Goal: Task Accomplishment & Management: Manage account settings

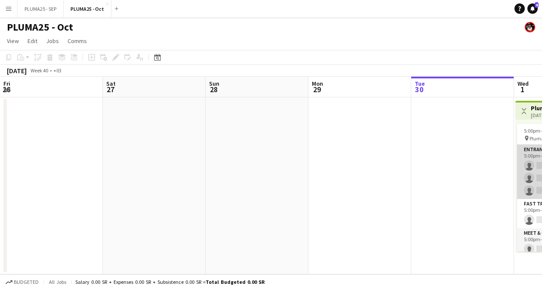
scroll to position [0, 419]
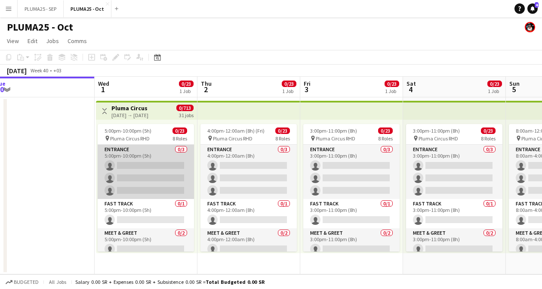
click at [147, 170] on app-card-role "Entrance 0/3 5:00pm-10:00pm (5h) single-neutral-actions single-neutral-actions …" at bounding box center [146, 171] width 96 height 54
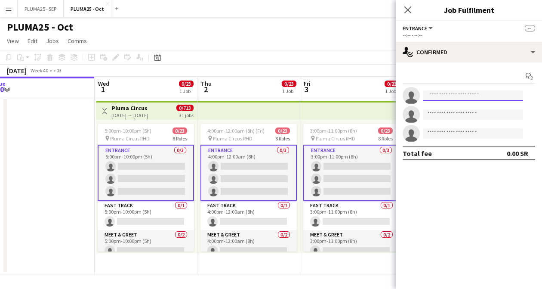
click at [448, 96] on input at bounding box center [473, 95] width 100 height 10
type input "*"
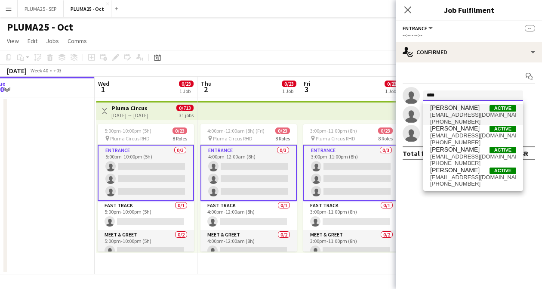
type input "****"
click at [453, 110] on span "[PERSON_NAME]" at bounding box center [454, 107] width 49 height 7
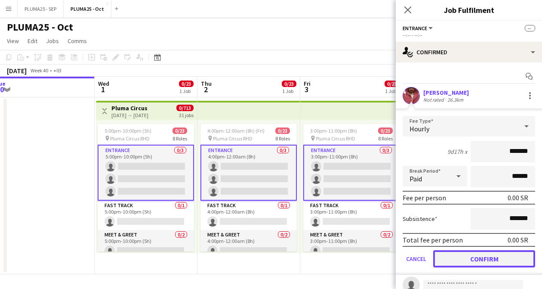
click at [464, 257] on button "Confirm" at bounding box center [484, 258] width 102 height 17
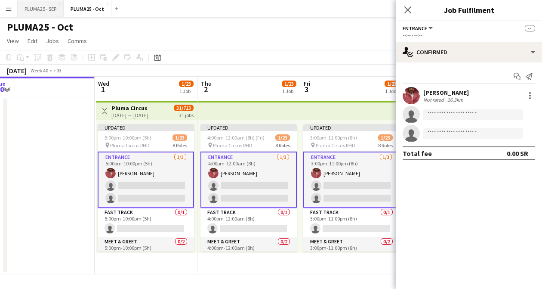
click at [48, 9] on button "PLUMA25 - SEP Close" at bounding box center [41, 8] width 46 height 17
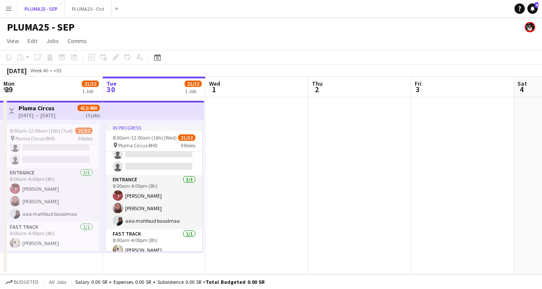
scroll to position [220, 0]
click at [80, 12] on button "PLUMA25 - Oct Close" at bounding box center [88, 8] width 46 height 17
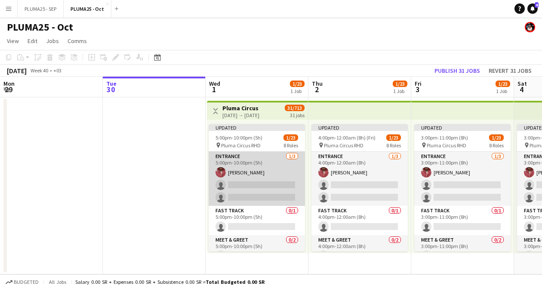
click at [226, 181] on app-card-role "Entrance [DATE] 5:00pm-10:00pm (5h) [PERSON_NAME] single-neutral-actions single…" at bounding box center [257, 178] width 96 height 54
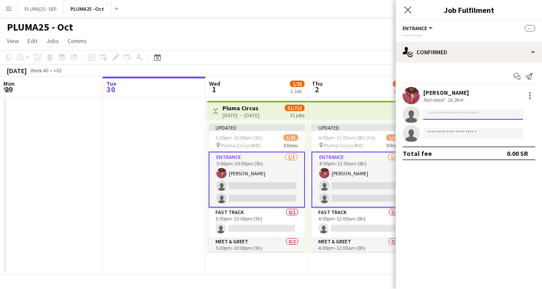
click at [445, 114] on input at bounding box center [473, 114] width 100 height 10
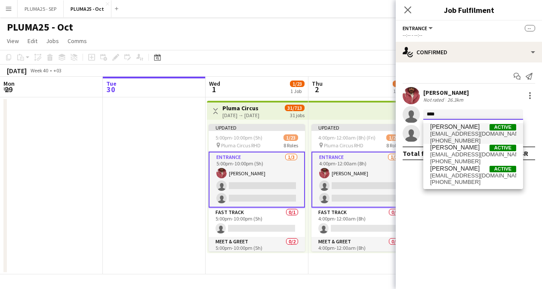
type input "****"
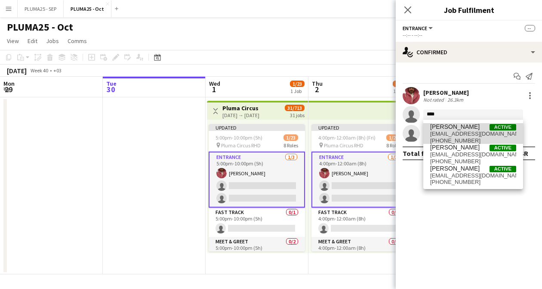
click at [439, 128] on span "[PERSON_NAME]" at bounding box center [454, 126] width 49 height 7
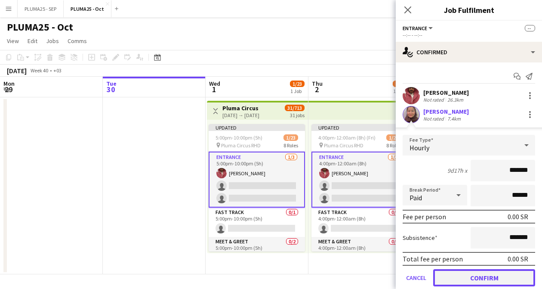
click at [468, 274] on button "Confirm" at bounding box center [484, 277] width 102 height 17
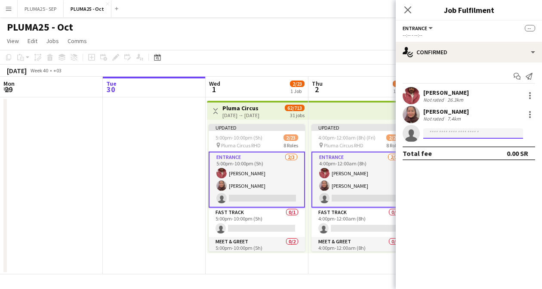
click at [433, 132] on input at bounding box center [473, 133] width 100 height 10
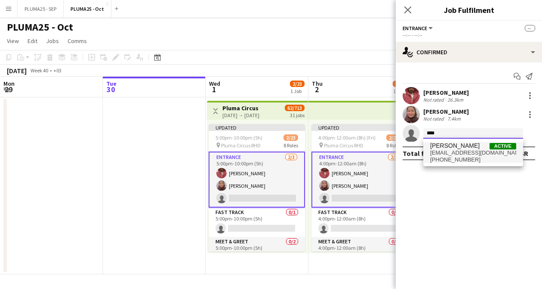
type input "****"
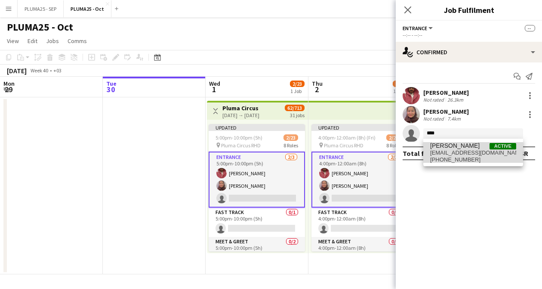
click at [451, 155] on span "[EMAIL_ADDRESS][DOMAIN_NAME]" at bounding box center [473, 152] width 86 height 7
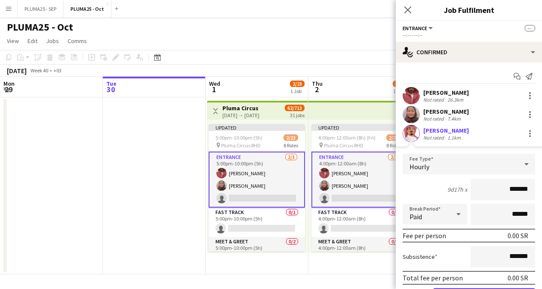
scroll to position [49, 0]
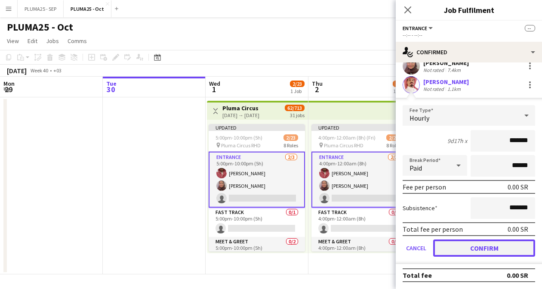
click at [472, 252] on button "Confirm" at bounding box center [484, 247] width 102 height 17
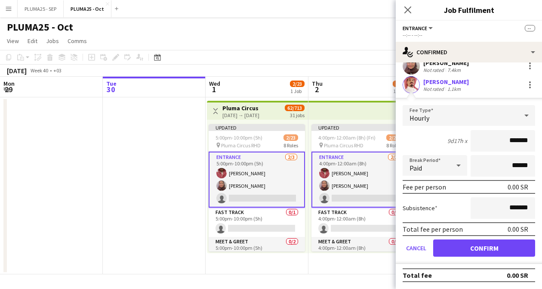
scroll to position [0, 0]
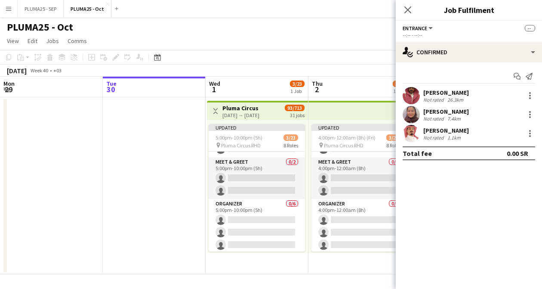
click at [264, 182] on app-card-role "Meet & Greet 0/2 5:00pm-10:00pm (5h) single-neutral-actions single-neutral-acti…" at bounding box center [257, 178] width 96 height 42
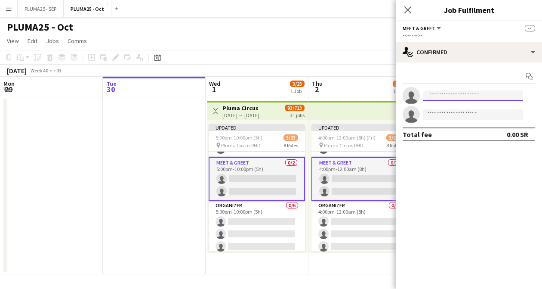
click at [432, 96] on input at bounding box center [473, 95] width 100 height 10
type input "*"
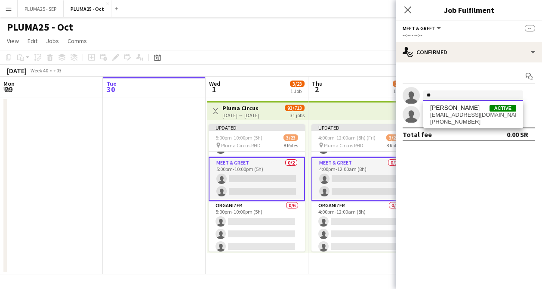
type input "*"
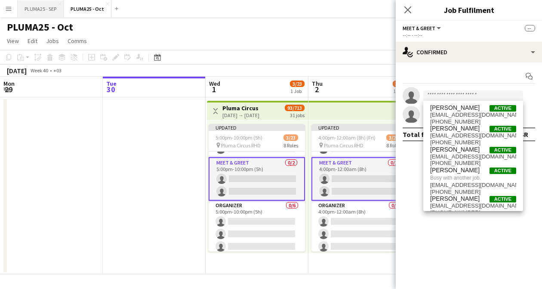
click at [36, 7] on button "PLUMA25 - SEP Close" at bounding box center [41, 8] width 46 height 17
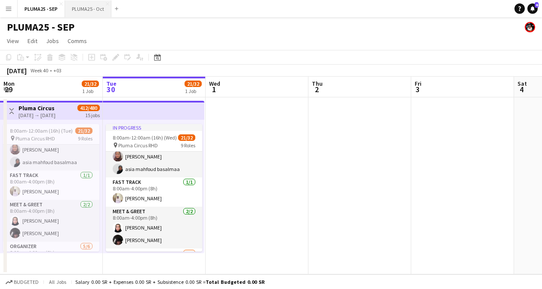
click at [81, 12] on button "PLUMA25 - Oct Close" at bounding box center [88, 8] width 46 height 17
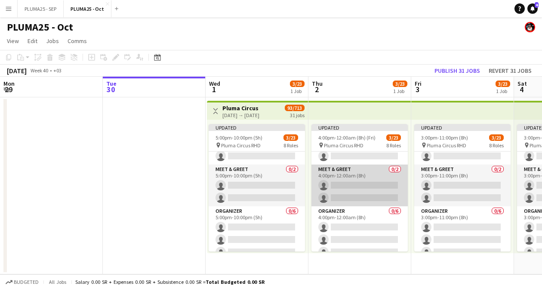
click at [363, 190] on app-card-role "Meet & Greet 0/2 4:00pm-12:00am (8h) single-neutral-actions single-neutral-acti…" at bounding box center [359, 185] width 96 height 42
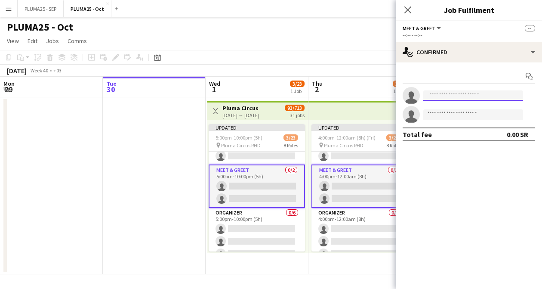
click at [459, 95] on input at bounding box center [473, 95] width 100 height 10
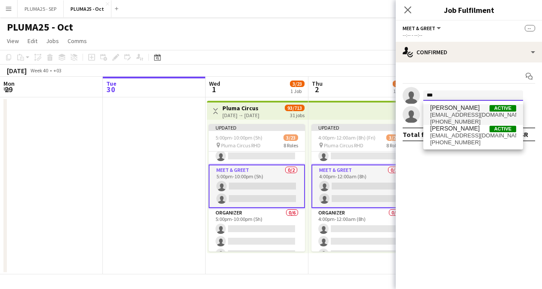
type input "***"
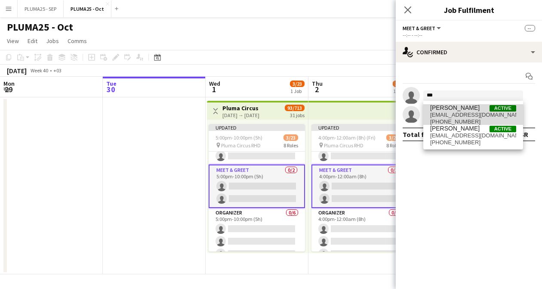
click at [456, 111] on span "[EMAIL_ADDRESS][DOMAIN_NAME]" at bounding box center [473, 114] width 86 height 7
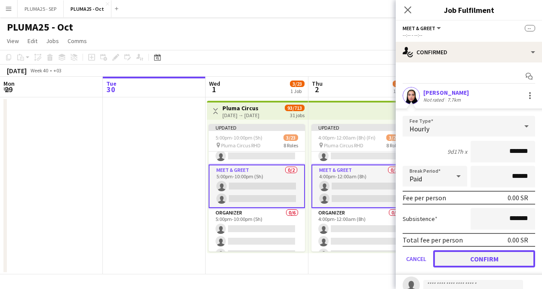
click at [464, 263] on button "Confirm" at bounding box center [484, 258] width 102 height 17
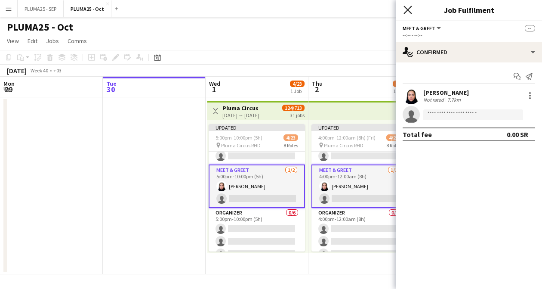
click at [406, 10] on icon at bounding box center [407, 10] width 8 height 8
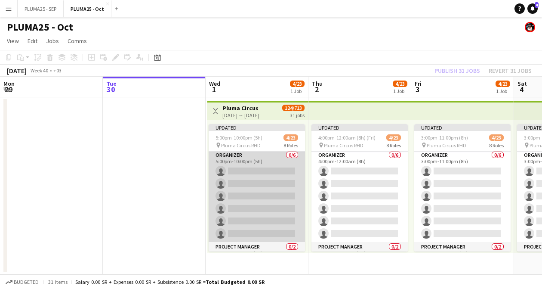
click at [233, 169] on app-card-role "Organizer 0/6 5:00pm-10:00pm (5h) single-neutral-actions single-neutral-actions…" at bounding box center [257, 196] width 96 height 92
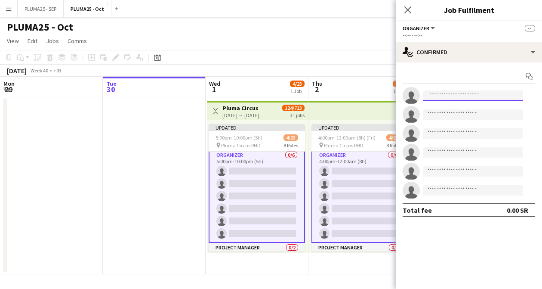
click at [447, 97] on input at bounding box center [473, 95] width 100 height 10
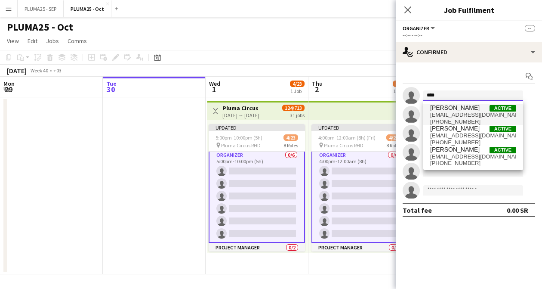
type input "****"
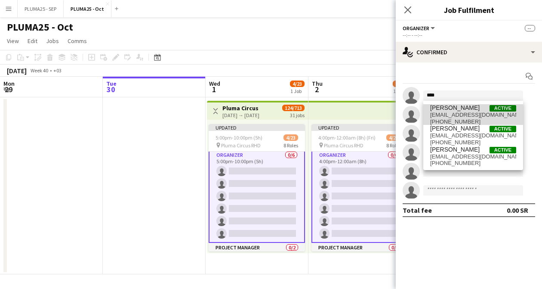
click at [448, 110] on span "[PERSON_NAME]" at bounding box center [454, 107] width 49 height 7
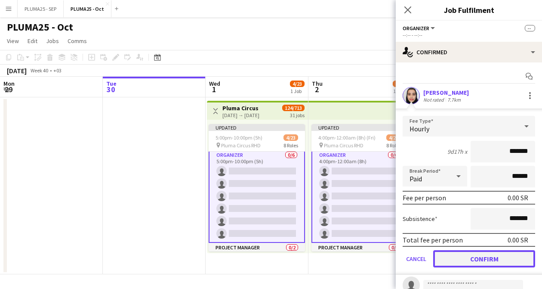
click at [461, 261] on button "Confirm" at bounding box center [484, 258] width 102 height 17
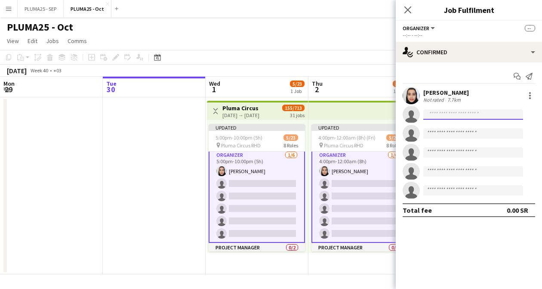
click at [446, 113] on input at bounding box center [473, 114] width 100 height 10
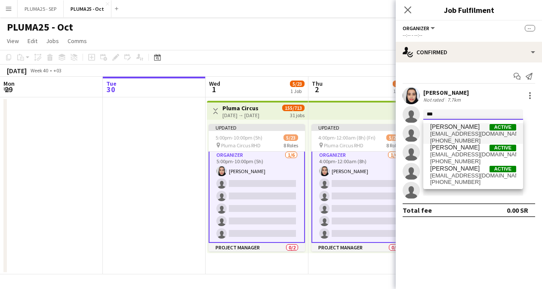
type input "***"
click at [449, 127] on span "[PERSON_NAME]" at bounding box center [454, 126] width 49 height 7
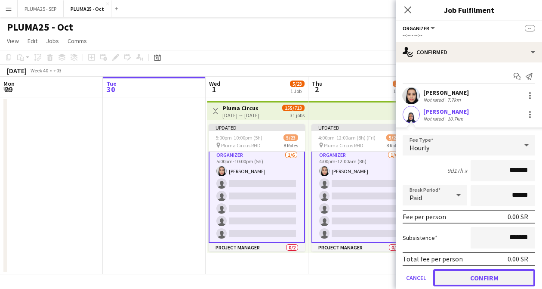
click at [461, 272] on button "Confirm" at bounding box center [484, 277] width 102 height 17
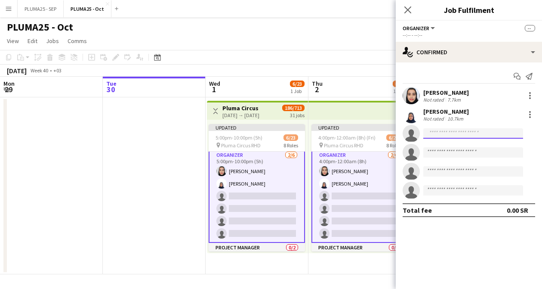
click at [438, 131] on input at bounding box center [473, 133] width 100 height 10
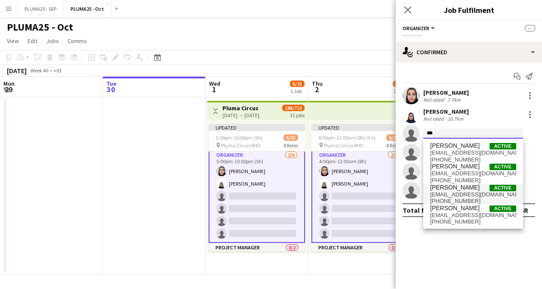
type input "***"
click at [439, 193] on span "[EMAIL_ADDRESS][DOMAIN_NAME]" at bounding box center [473, 194] width 86 height 7
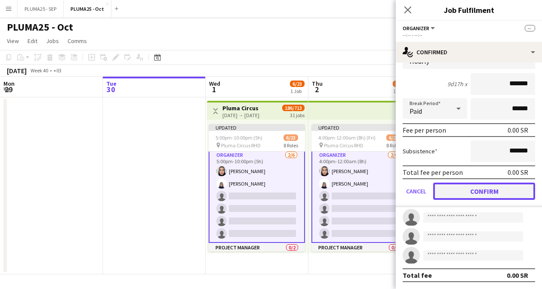
click at [465, 193] on button "Confirm" at bounding box center [484, 190] width 102 height 17
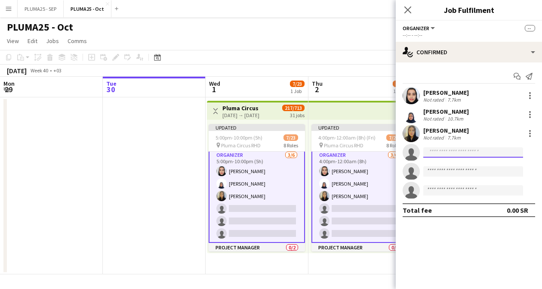
click at [439, 154] on input at bounding box center [473, 152] width 100 height 10
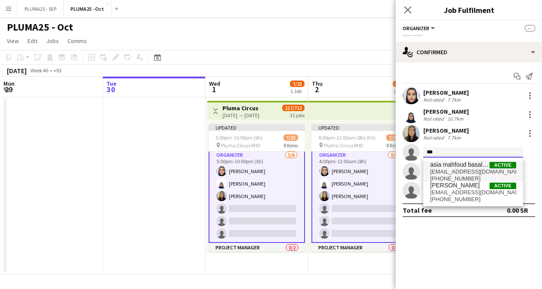
type input "***"
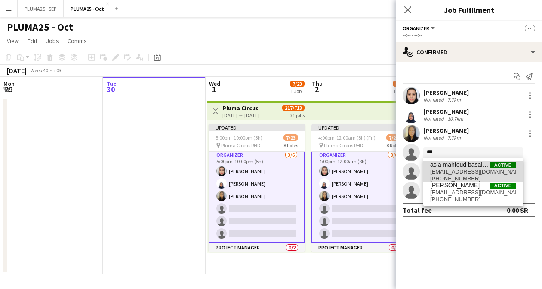
click at [439, 170] on span "[EMAIL_ADDRESS][DOMAIN_NAME]" at bounding box center [473, 171] width 86 height 7
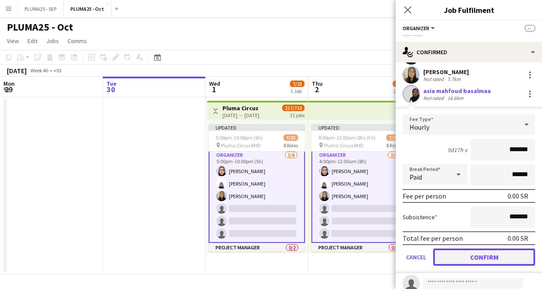
click at [462, 254] on button "Confirm" at bounding box center [484, 256] width 102 height 17
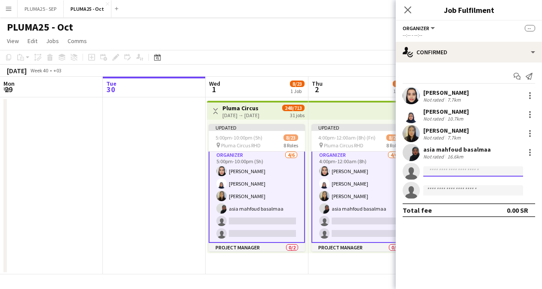
click at [441, 169] on input at bounding box center [473, 171] width 100 height 10
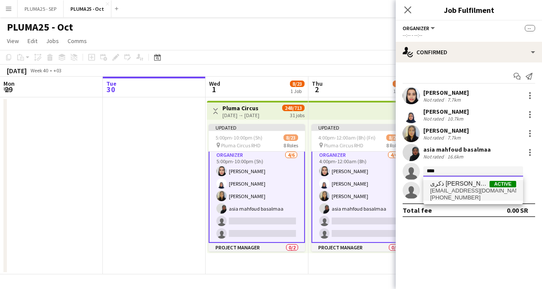
type input "****"
click at [442, 185] on span "ذكرى [PERSON_NAME]" at bounding box center [459, 183] width 59 height 7
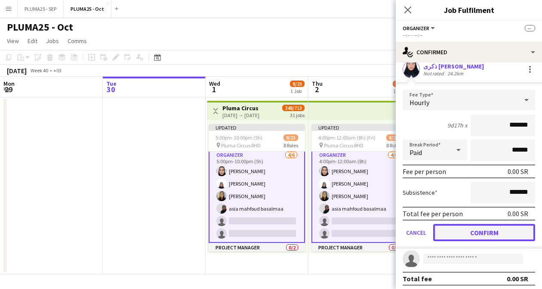
click at [460, 235] on button "Confirm" at bounding box center [484, 232] width 102 height 17
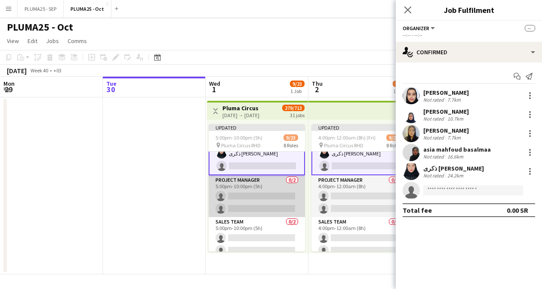
click at [236, 196] on app-card-role "Project Manager 0/2 5:00pm-10:00pm (5h) single-neutral-actions single-neutral-a…" at bounding box center [257, 196] width 96 height 42
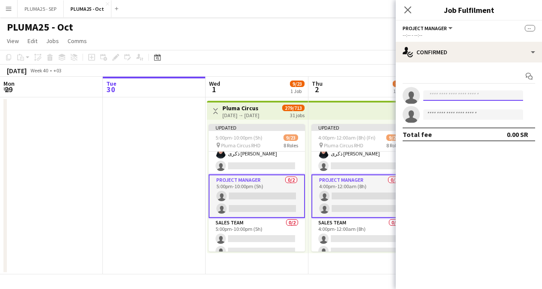
click at [444, 96] on input at bounding box center [473, 95] width 100 height 10
type input "*"
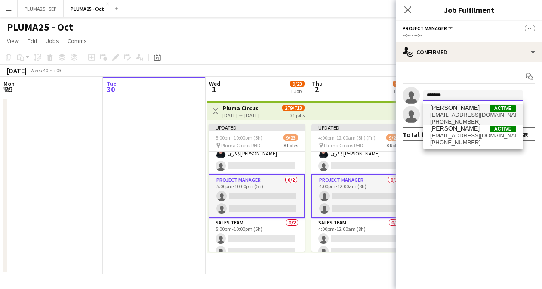
type input "*******"
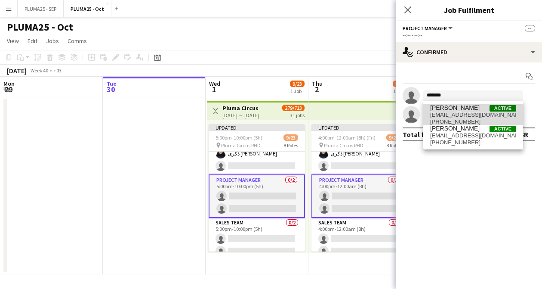
click at [470, 111] on span "[PERSON_NAME]" at bounding box center [454, 107] width 49 height 7
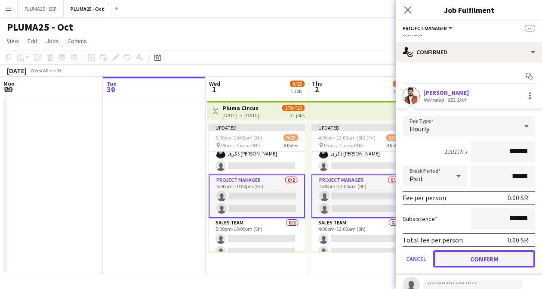
click at [470, 260] on button "Confirm" at bounding box center [484, 258] width 102 height 17
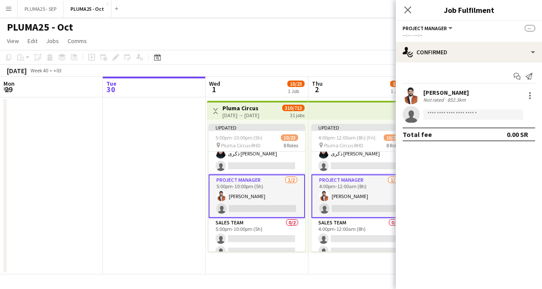
scroll to position [227, 0]
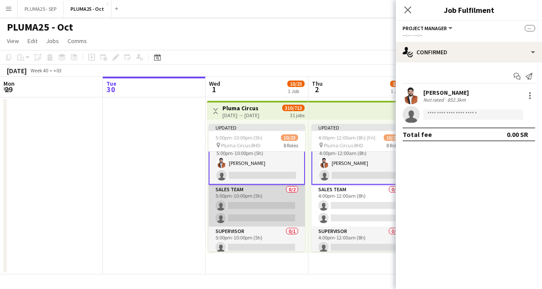
click at [252, 196] on app-card-role "Sales team 0/2 5:00pm-10:00pm (5h) single-neutral-actions single-neutral-actions" at bounding box center [257, 205] width 96 height 42
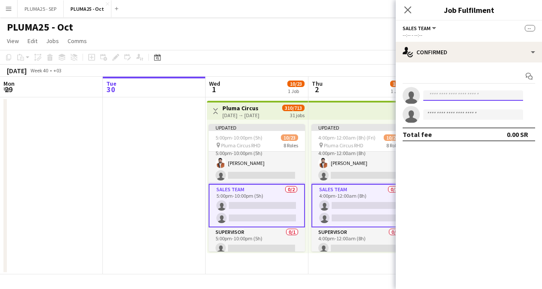
click at [431, 97] on input at bounding box center [473, 95] width 100 height 10
type input "*"
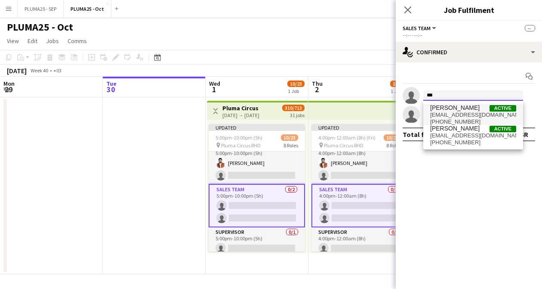
type input "***"
click at [448, 109] on span "[PERSON_NAME]" at bounding box center [454, 107] width 49 height 7
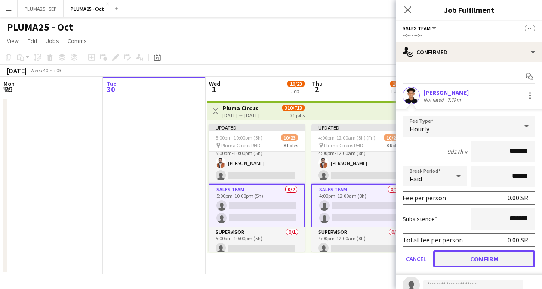
click at [457, 256] on button "Confirm" at bounding box center [484, 258] width 102 height 17
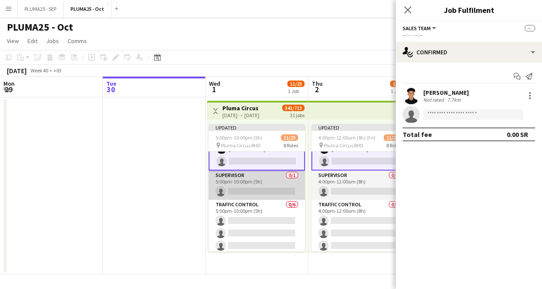
click at [260, 186] on app-card-role "Supervisor 0/1 5:00pm-10:00pm (5h) single-neutral-actions" at bounding box center [257, 184] width 96 height 29
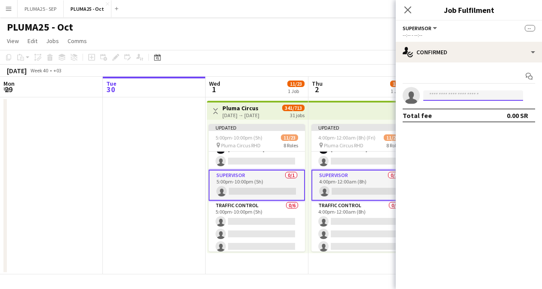
click at [452, 96] on input at bounding box center [473, 95] width 100 height 10
type input "*"
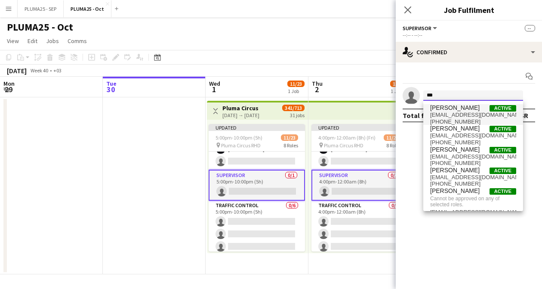
type input "***"
click at [450, 113] on span "[EMAIL_ADDRESS][DOMAIN_NAME]" at bounding box center [473, 114] width 86 height 7
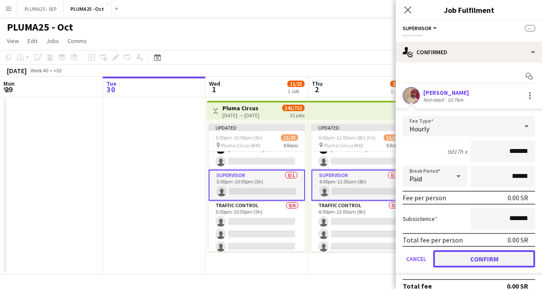
click at [458, 255] on button "Confirm" at bounding box center [484, 258] width 102 height 17
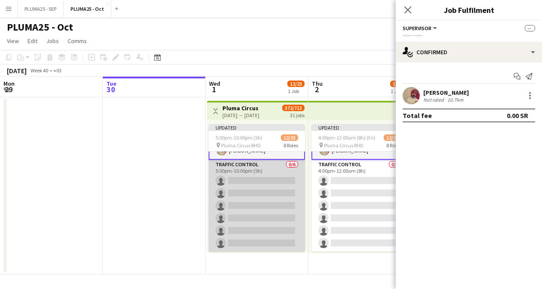
click at [256, 190] on app-card-role "Traffic Control 0/6 5:00pm-10:00pm (5h) single-neutral-actions single-neutral-a…" at bounding box center [257, 206] width 96 height 92
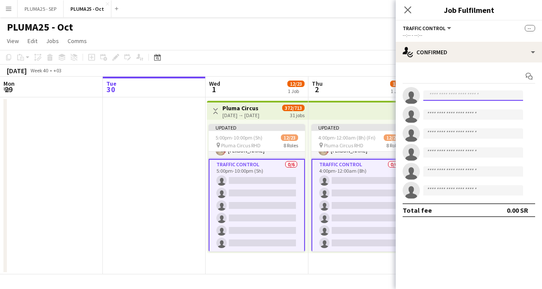
click at [457, 97] on input at bounding box center [473, 95] width 100 height 10
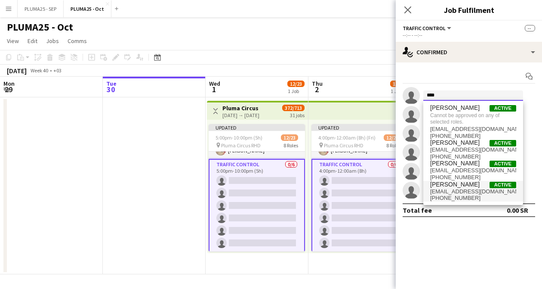
type input "****"
click at [460, 188] on span "[EMAIL_ADDRESS][DOMAIN_NAME]" at bounding box center [473, 191] width 86 height 7
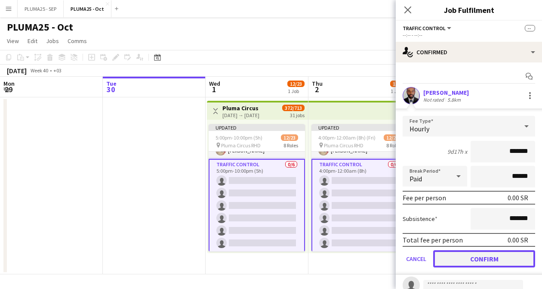
click at [475, 263] on button "Confirm" at bounding box center [484, 258] width 102 height 17
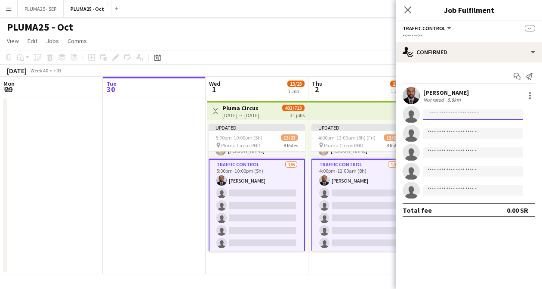
click at [459, 112] on input at bounding box center [473, 114] width 100 height 10
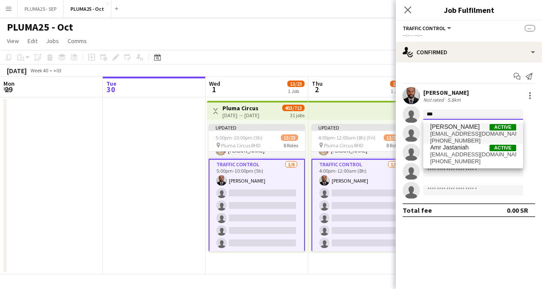
type input "***"
click at [460, 132] on span "[EMAIL_ADDRESS][DOMAIN_NAME]" at bounding box center [473, 133] width 86 height 7
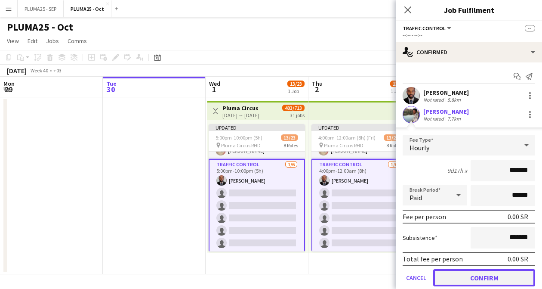
click at [471, 276] on button "Confirm" at bounding box center [484, 277] width 102 height 17
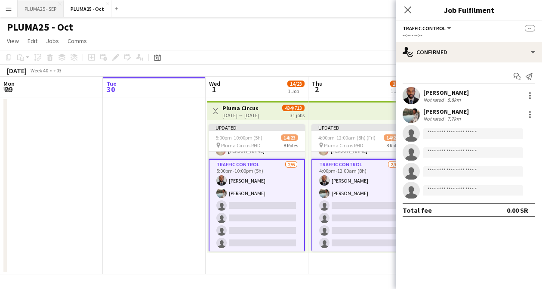
click at [42, 15] on button "PLUMA25 - SEP Close" at bounding box center [41, 8] width 46 height 17
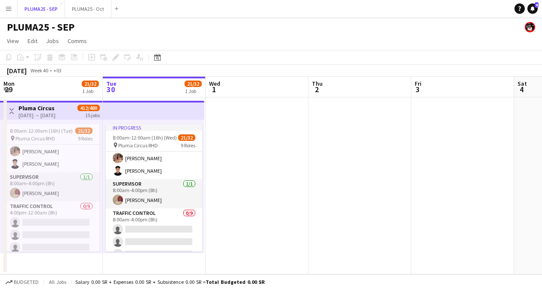
scroll to position [98, 0]
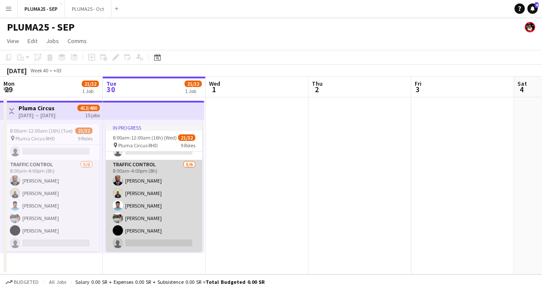
click at [135, 205] on app-card-role "Traffic Control [DATE] 8:00am-4:00pm (8h) [PERSON_NAME] Tingari Abobakr Addulra…" at bounding box center [154, 206] width 96 height 92
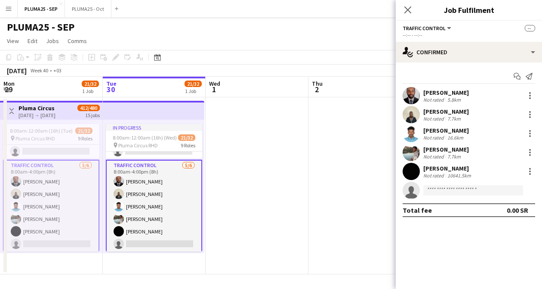
click at [435, 132] on div "[PERSON_NAME]" at bounding box center [446, 130] width 46 height 8
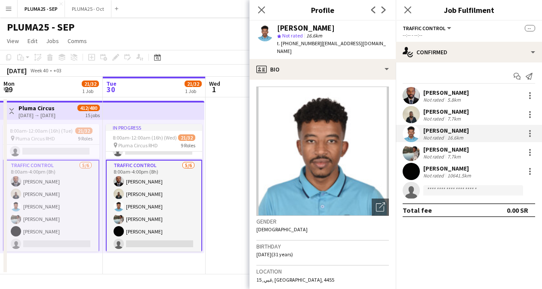
click at [309, 31] on div "[PERSON_NAME]" at bounding box center [306, 28] width 58 height 8
copy div "[PERSON_NAME]"
click at [87, 5] on button "PLUMA25 - Oct Close" at bounding box center [88, 8] width 46 height 17
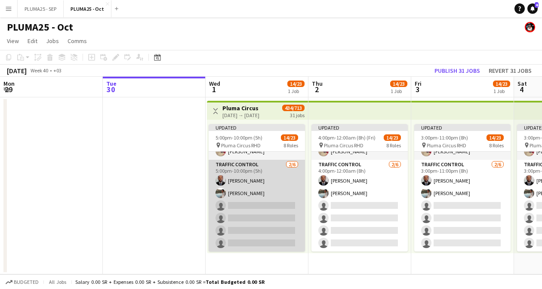
click at [257, 204] on app-card-role "Traffic Control [DATE] 5:00pm-10:00pm (5h) [PERSON_NAME] Tingari Amro [PERSON_N…" at bounding box center [257, 206] width 96 height 92
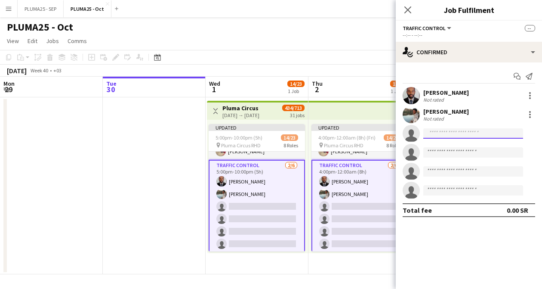
click at [481, 132] on input at bounding box center [473, 133] width 100 height 10
paste input "**********"
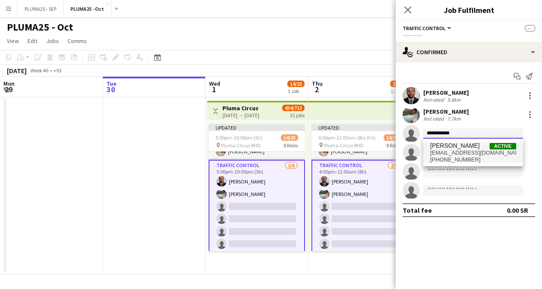
type input "**********"
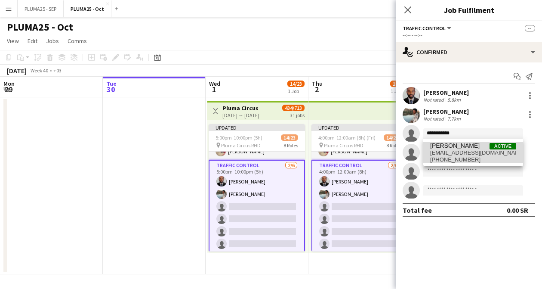
click at [464, 151] on span "[EMAIL_ADDRESS][DOMAIN_NAME]" at bounding box center [473, 152] width 86 height 7
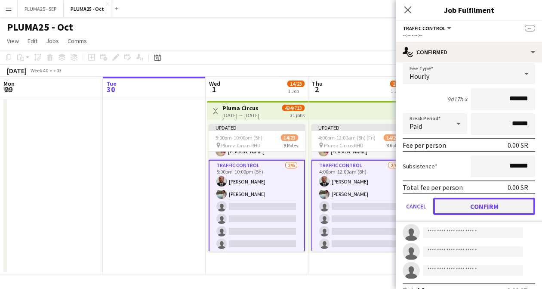
click at [464, 211] on button "Confirm" at bounding box center [484, 205] width 102 height 17
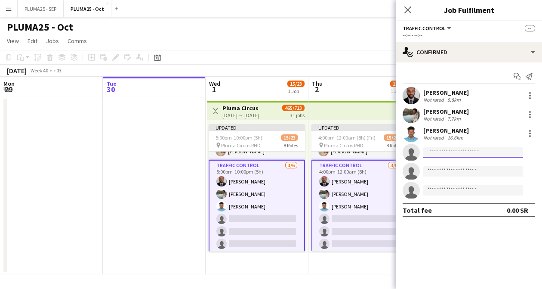
click at [451, 149] on input at bounding box center [473, 152] width 100 height 10
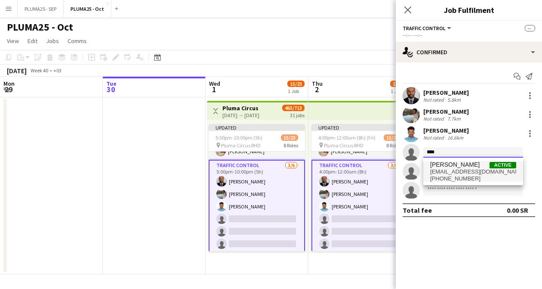
type input "****"
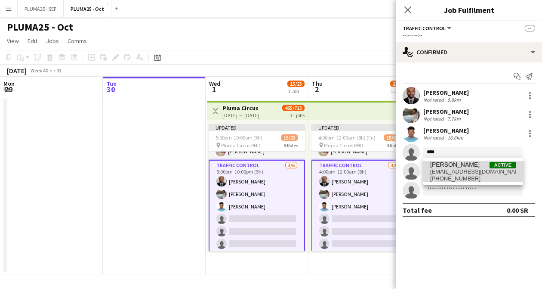
click at [461, 169] on span "[EMAIL_ADDRESS][DOMAIN_NAME]" at bounding box center [473, 171] width 86 height 7
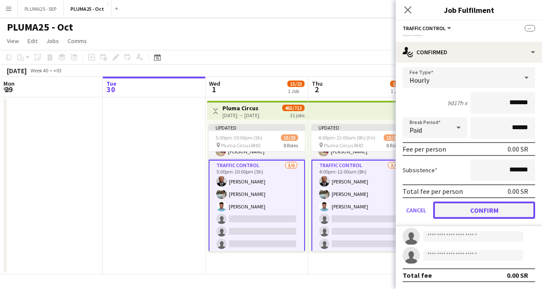
click at [470, 212] on button "Confirm" at bounding box center [484, 209] width 102 height 17
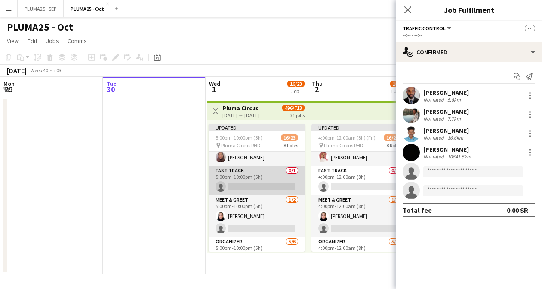
click at [245, 186] on app-card-role "Fast Track 0/1 5:00pm-10:00pm (5h) single-neutral-actions" at bounding box center [257, 180] width 96 height 29
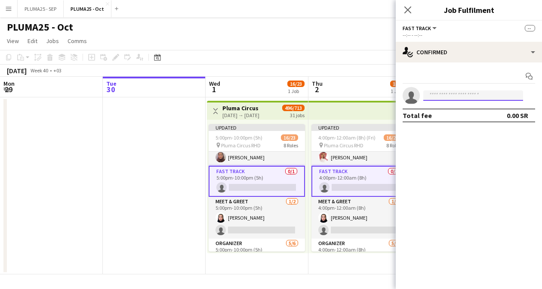
click at [452, 92] on input at bounding box center [473, 95] width 100 height 10
type input "*"
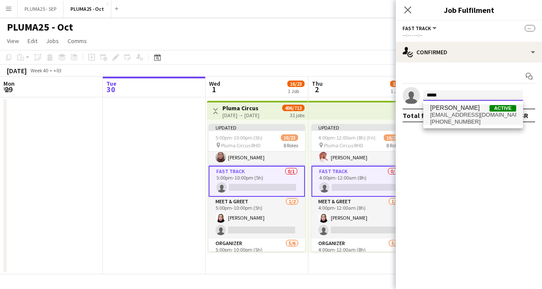
type input "*****"
click at [465, 113] on span "[EMAIL_ADDRESS][DOMAIN_NAME]" at bounding box center [473, 114] width 86 height 7
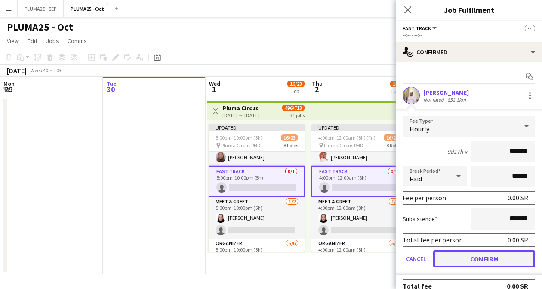
click at [466, 259] on button "Confirm" at bounding box center [484, 258] width 102 height 17
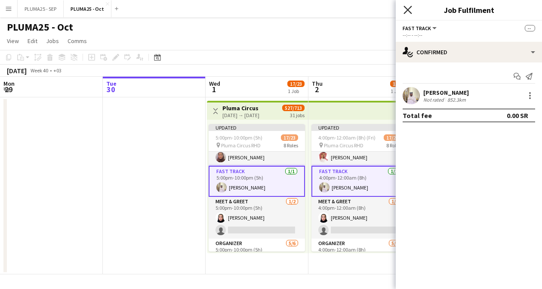
click at [411, 10] on icon "Close pop-in" at bounding box center [407, 10] width 8 height 8
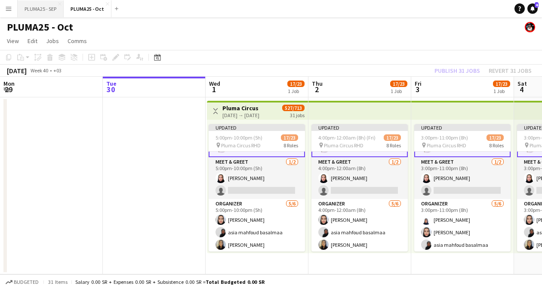
click at [42, 6] on button "PLUMA25 - SEP Close" at bounding box center [41, 8] width 46 height 17
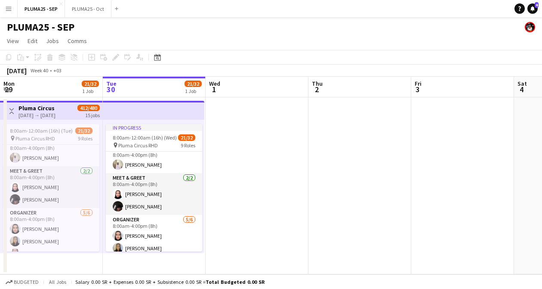
click at [151, 193] on app-card-role "Meet & Greet [DATE] 8:00am-4:00pm (8h) [PERSON_NAME]" at bounding box center [154, 194] width 96 height 42
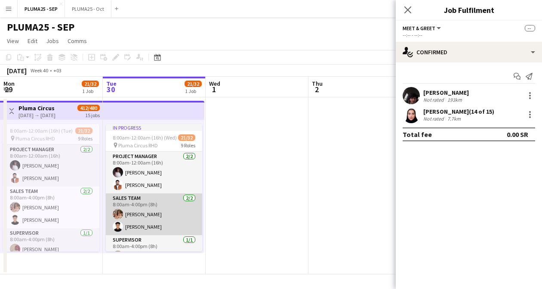
click at [153, 211] on app-card-role "Sales team [DATE] 8:00am-4:00pm (8h) [PERSON_NAME]" at bounding box center [154, 214] width 96 height 42
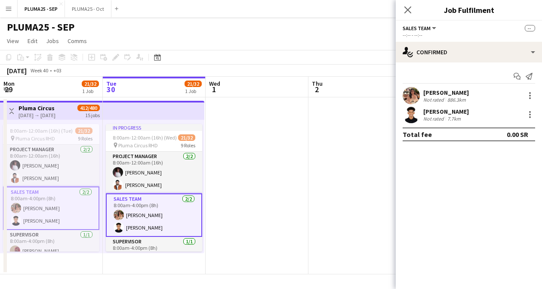
click at [432, 93] on div "[PERSON_NAME]" at bounding box center [446, 93] width 46 height 8
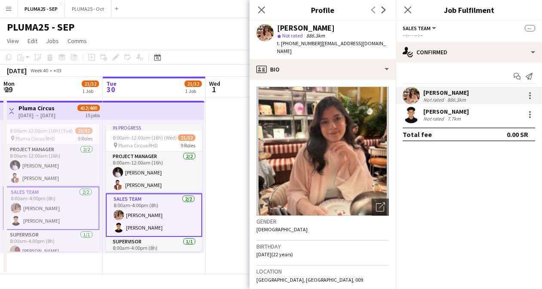
click at [312, 28] on div "[PERSON_NAME]" at bounding box center [306, 28] width 58 height 8
copy div "[PERSON_NAME]"
click at [89, 10] on button "PLUMA25 - Oct Close" at bounding box center [88, 8] width 46 height 17
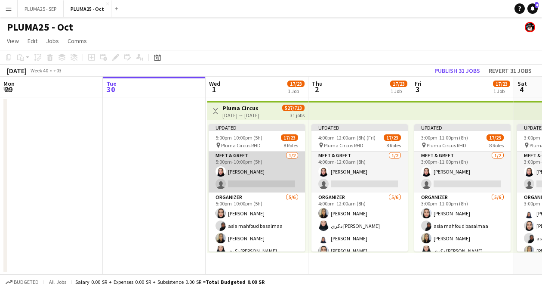
click at [254, 183] on app-card-role "Meet & Greet [DATE] 5:00pm-10:00pm (5h) [PERSON_NAME] single-neutral-actions" at bounding box center [257, 171] width 96 height 42
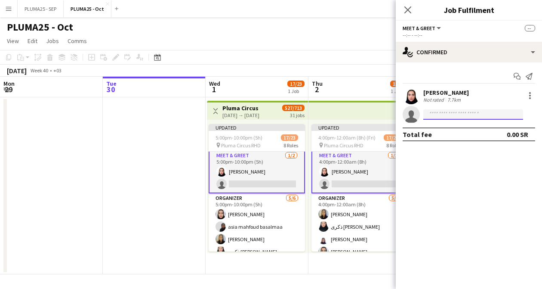
click at [440, 114] on input at bounding box center [473, 114] width 100 height 10
paste input "**********"
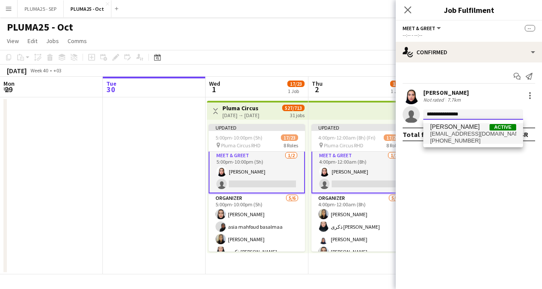
type input "**********"
click at [448, 131] on span "[EMAIL_ADDRESS][DOMAIN_NAME]" at bounding box center [473, 133] width 86 height 7
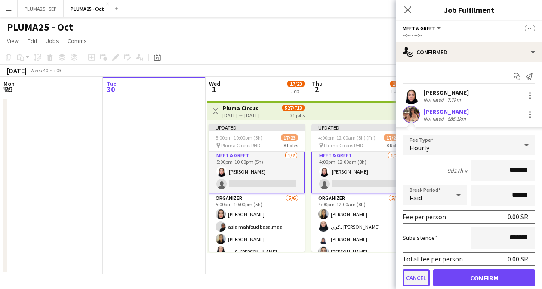
click at [417, 277] on button "Cancel" at bounding box center [415, 277] width 27 height 17
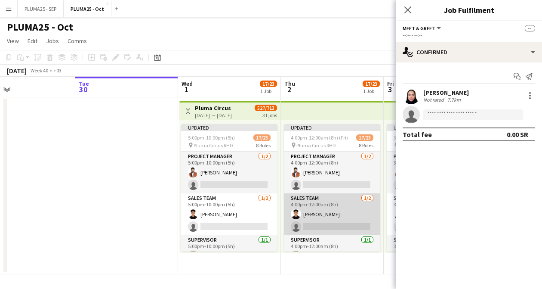
click at [307, 216] on app-card-role "Sales team [DATE] 4:00pm-12:00am (8h) [PERSON_NAME] single-neutral-actions" at bounding box center [332, 214] width 96 height 42
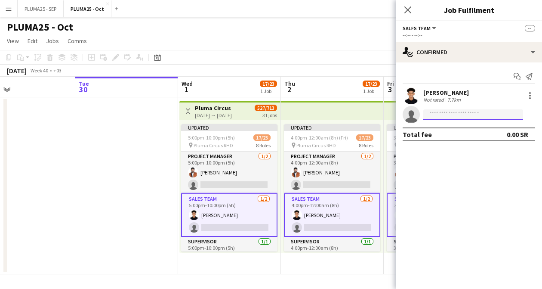
click at [432, 116] on input at bounding box center [473, 114] width 100 height 10
paste input "**********"
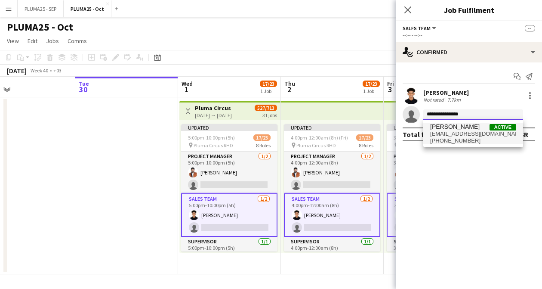
type input "**********"
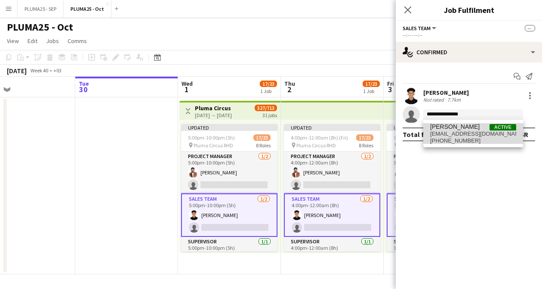
click at [442, 135] on span "[EMAIL_ADDRESS][DOMAIN_NAME]" at bounding box center [473, 133] width 86 height 7
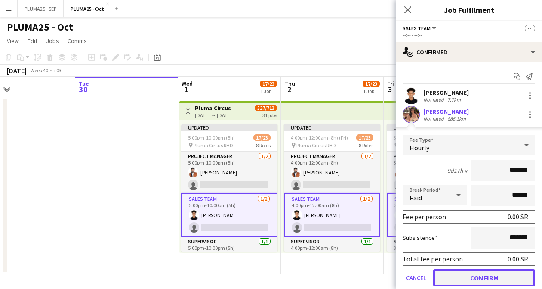
click at [454, 276] on button "Confirm" at bounding box center [484, 277] width 102 height 17
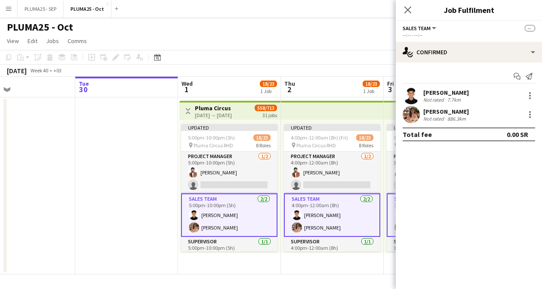
click at [158, 169] on app-date-cell at bounding box center [126, 185] width 103 height 177
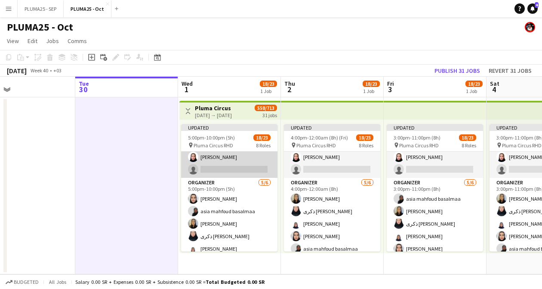
click at [224, 168] on app-card-role "Meet & Greet [DATE] 5:00pm-10:00pm (5h) [PERSON_NAME] single-neutral-actions" at bounding box center [229, 157] width 96 height 42
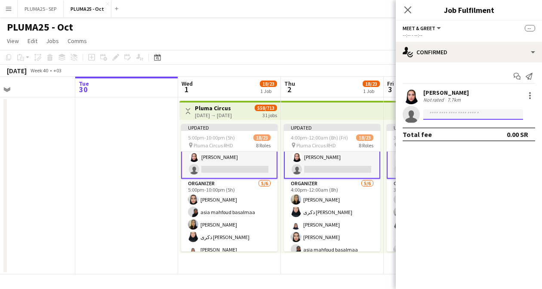
click at [437, 118] on input at bounding box center [473, 114] width 100 height 10
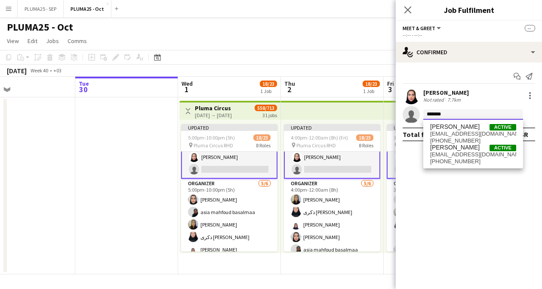
type input "*******"
click at [440, 127] on span "[PERSON_NAME]" at bounding box center [454, 126] width 49 height 7
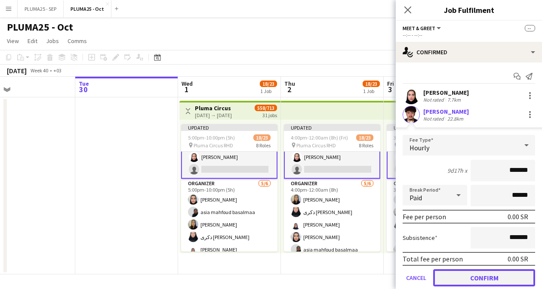
click at [469, 280] on button "Confirm" at bounding box center [484, 277] width 102 height 17
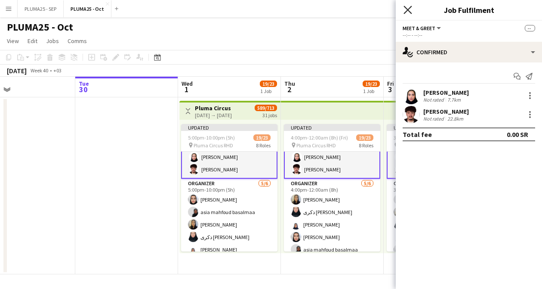
click at [406, 13] on icon "Close pop-in" at bounding box center [407, 10] width 8 height 8
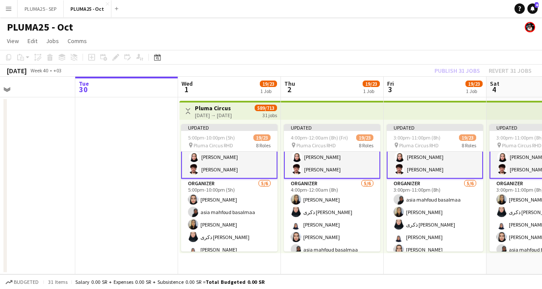
click at [421, 105] on app-top-bar at bounding box center [435, 110] width 103 height 19
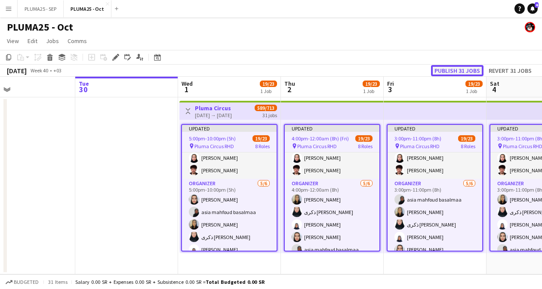
click at [459, 68] on button "Publish 31 jobs" at bounding box center [457, 70] width 52 height 11
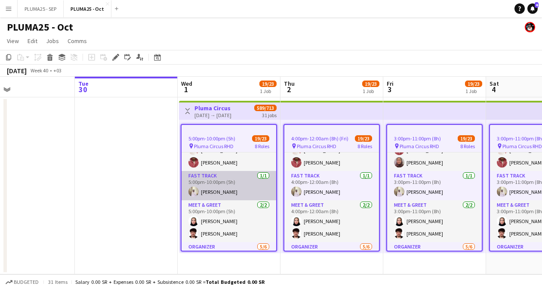
scroll to position [62, 0]
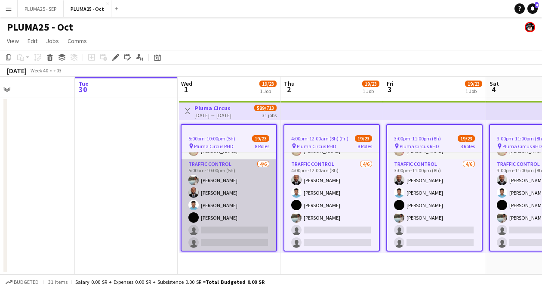
click at [208, 206] on app-card-role "Traffic Control [DATE] 5:00pm-10:00pm (5h) Amro [PERSON_NAME] Tingari [PERSON_N…" at bounding box center [228, 205] width 95 height 92
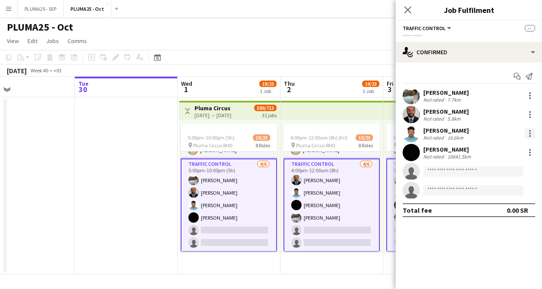
click at [529, 130] on div at bounding box center [530, 131] width 2 height 2
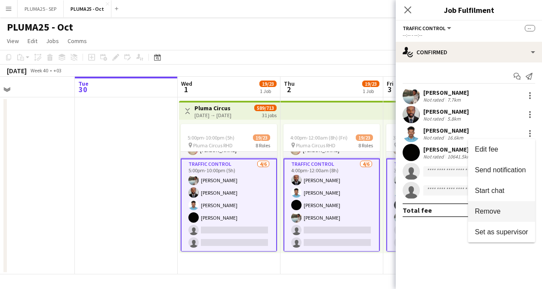
click at [498, 208] on span "Remove" at bounding box center [488, 210] width 26 height 7
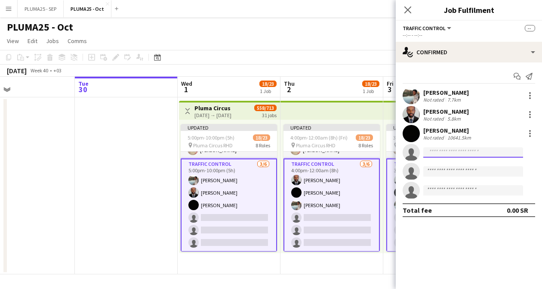
click at [445, 153] on input at bounding box center [473, 152] width 100 height 10
type input "*"
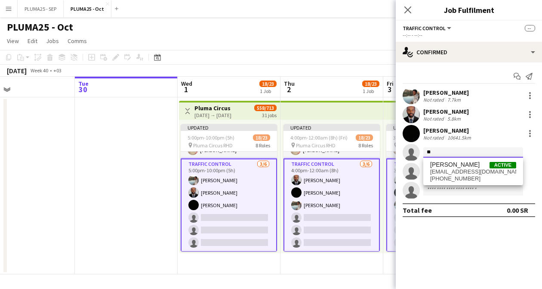
type input "*"
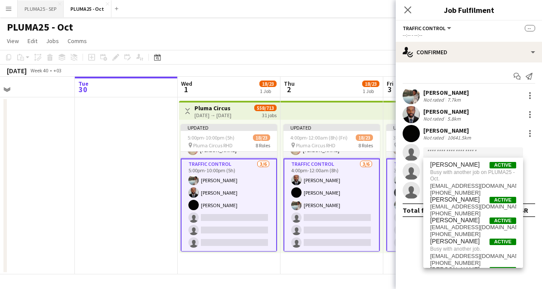
click at [47, 6] on button "PLUMA25 - SEP Close" at bounding box center [41, 8] width 46 height 17
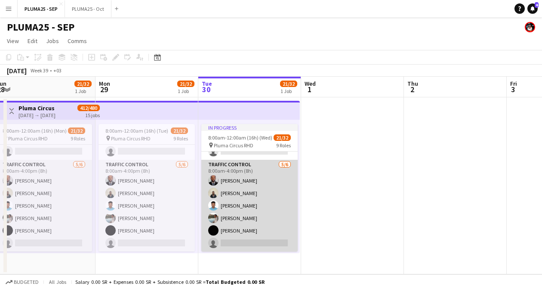
click at [216, 196] on app-user-avatar at bounding box center [213, 192] width 10 height 10
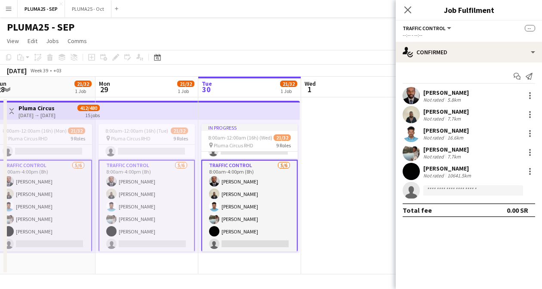
click at [469, 110] on div "[PERSON_NAME]" at bounding box center [446, 111] width 46 height 8
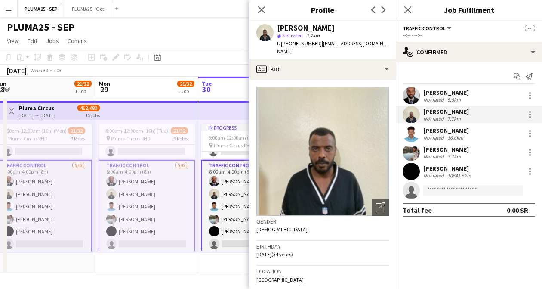
click at [310, 30] on div "[PERSON_NAME]" at bounding box center [306, 28] width 58 height 8
copy div "[PERSON_NAME]"
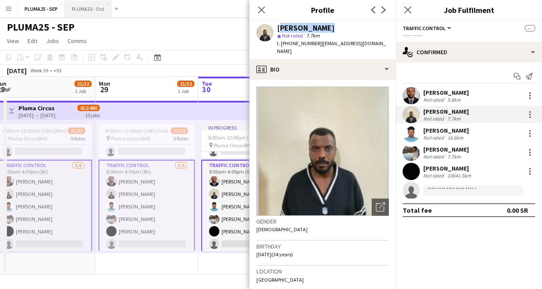
click at [83, 7] on button "PLUMA25 - Oct Close" at bounding box center [88, 8] width 46 height 17
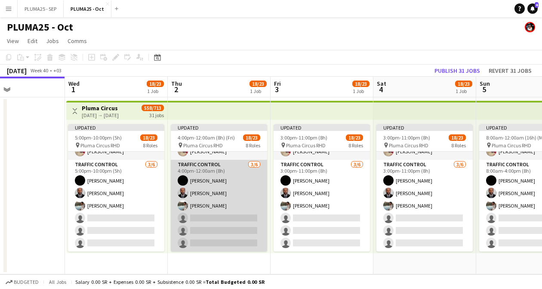
click at [202, 213] on app-card-role "Traffic Control [DATE] 4:00pm-12:00am (8h) احمد A [PERSON_NAME] Tingari Amro [P…" at bounding box center [219, 206] width 96 height 92
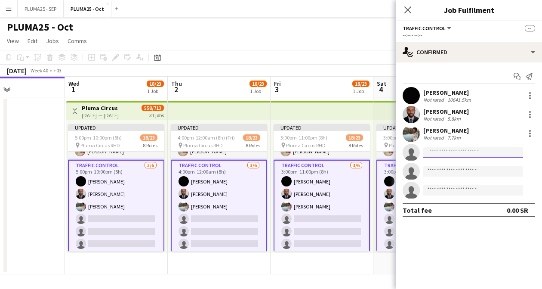
click at [488, 154] on input at bounding box center [473, 152] width 100 height 10
paste input "**********"
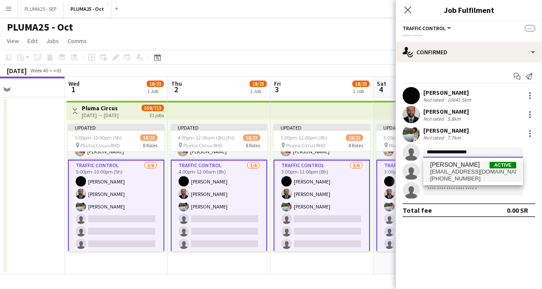
type input "**********"
click at [467, 166] on span "[PERSON_NAME]" at bounding box center [454, 164] width 49 height 7
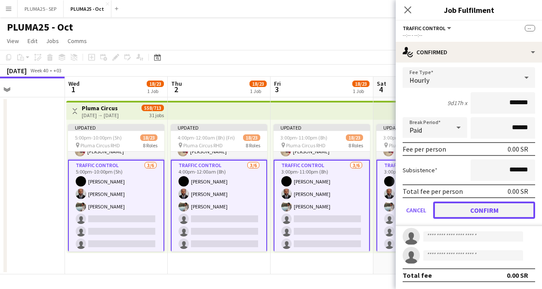
click at [457, 208] on button "Confirm" at bounding box center [484, 209] width 102 height 17
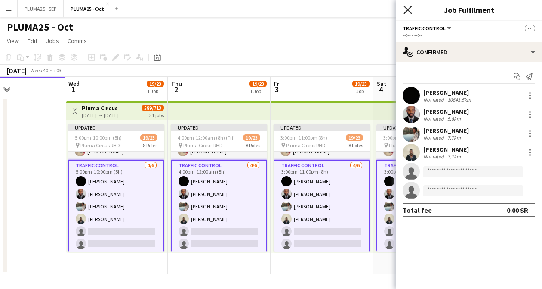
click at [409, 7] on icon "Close pop-in" at bounding box center [407, 10] width 8 height 8
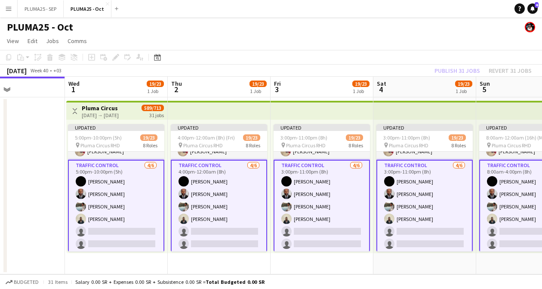
click at [454, 69] on div "Publish 31 jobs Revert 31 jobs" at bounding box center [483, 70] width 118 height 11
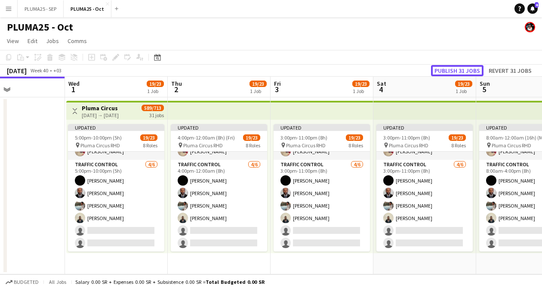
click at [454, 69] on button "Publish 31 jobs" at bounding box center [457, 70] width 52 height 11
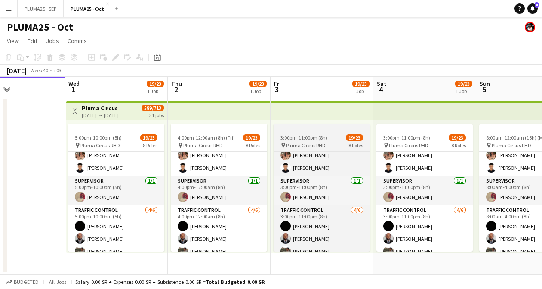
scroll to position [229, 0]
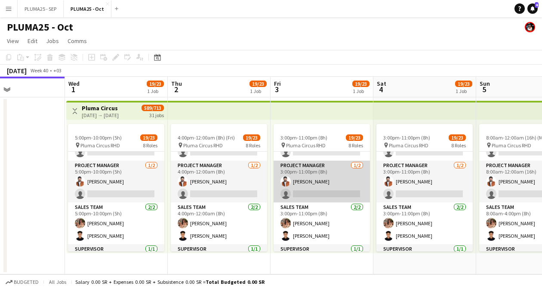
click at [310, 187] on app-card-role "Project Manager [DATE] 3:00pm-11:00pm (8h) [PERSON_NAME] single-neutral-actions" at bounding box center [321, 181] width 96 height 42
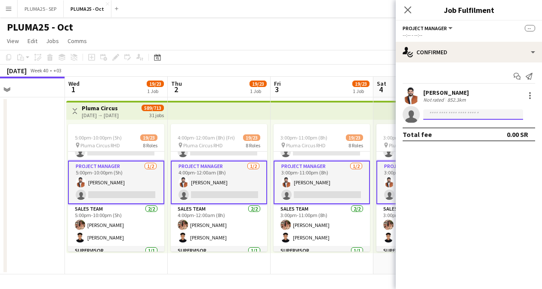
click at [435, 113] on input at bounding box center [473, 114] width 100 height 10
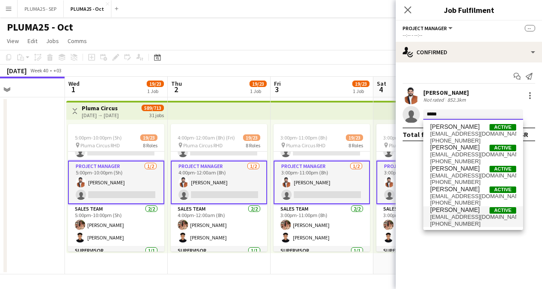
type input "*****"
click at [464, 213] on span "[EMAIL_ADDRESS][DOMAIN_NAME]" at bounding box center [473, 216] width 86 height 7
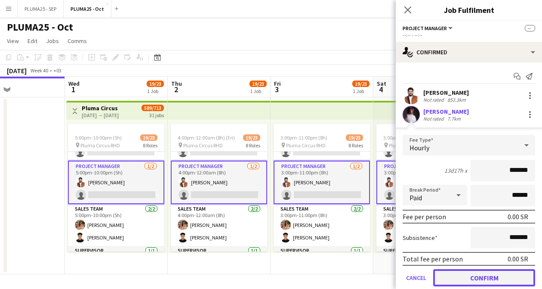
click at [483, 280] on button "Confirm" at bounding box center [484, 277] width 102 height 17
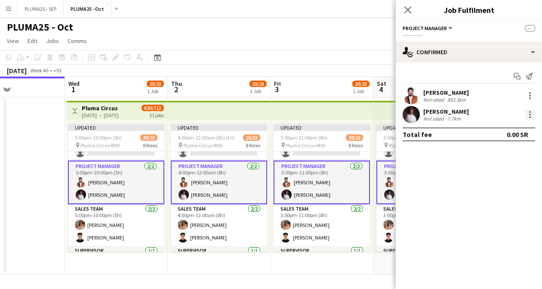
click at [528, 110] on div at bounding box center [530, 114] width 10 height 10
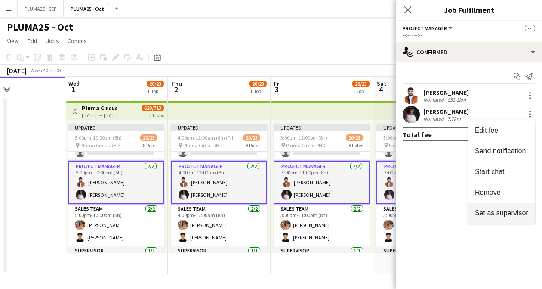
click at [497, 209] on span "Set as supervisor" at bounding box center [501, 212] width 53 height 7
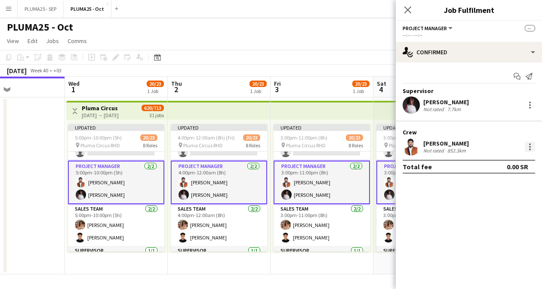
click at [530, 144] on div at bounding box center [530, 144] width 2 height 2
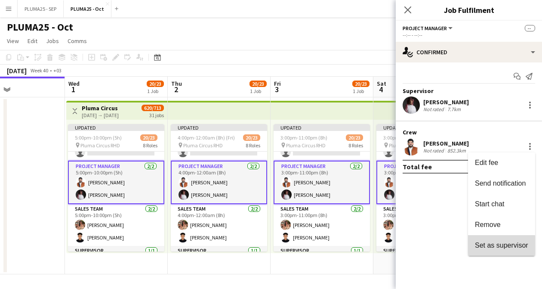
click at [500, 245] on span "Set as supervisor" at bounding box center [501, 244] width 53 height 7
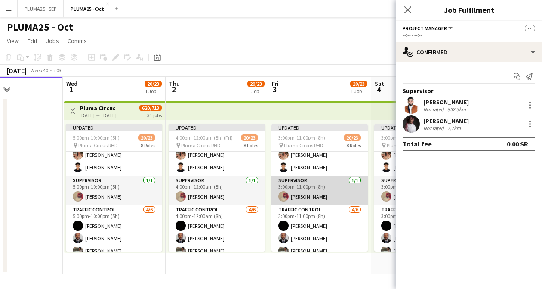
click at [333, 192] on app-card-role "Supervisor [DATE] 3:00pm-11:00pm (8h) [PERSON_NAME]" at bounding box center [319, 189] width 96 height 29
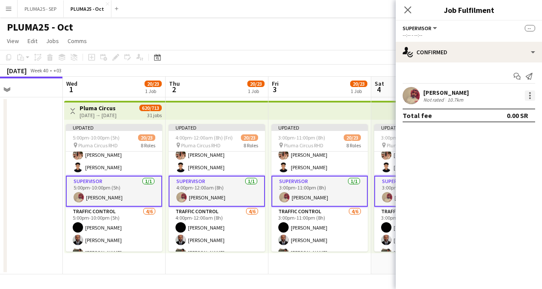
click at [534, 96] on div at bounding box center [530, 95] width 10 height 10
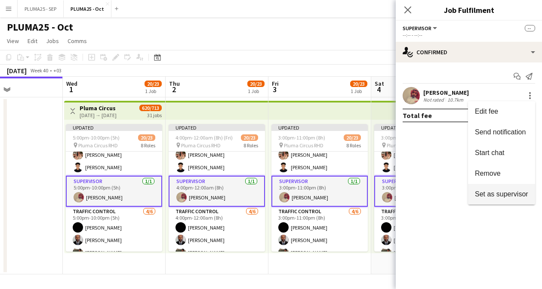
click at [488, 193] on span "Set as supervisor" at bounding box center [501, 193] width 53 height 7
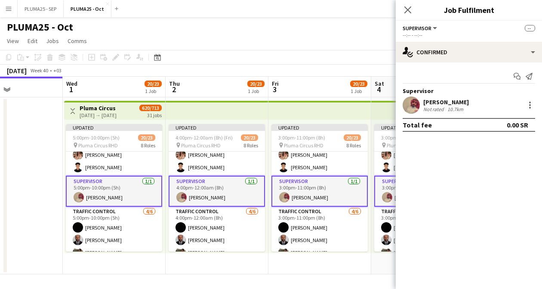
click at [327, 65] on div "[DATE] Week 40 • +03 Publish 31 jobs Revert 31 jobs" at bounding box center [271, 70] width 542 height 12
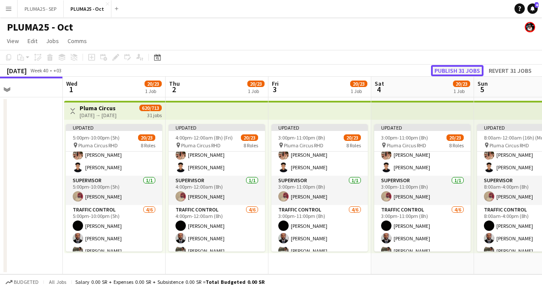
click at [458, 70] on button "Publish 31 jobs" at bounding box center [457, 70] width 52 height 11
